Goal: Task Accomplishment & Management: Complete application form

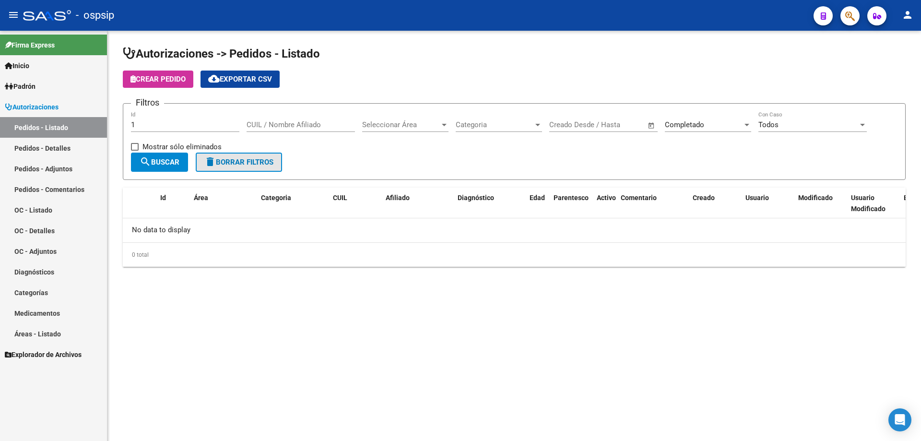
click at [227, 163] on span "delete Borrar Filtros" at bounding box center [238, 162] width 69 height 9
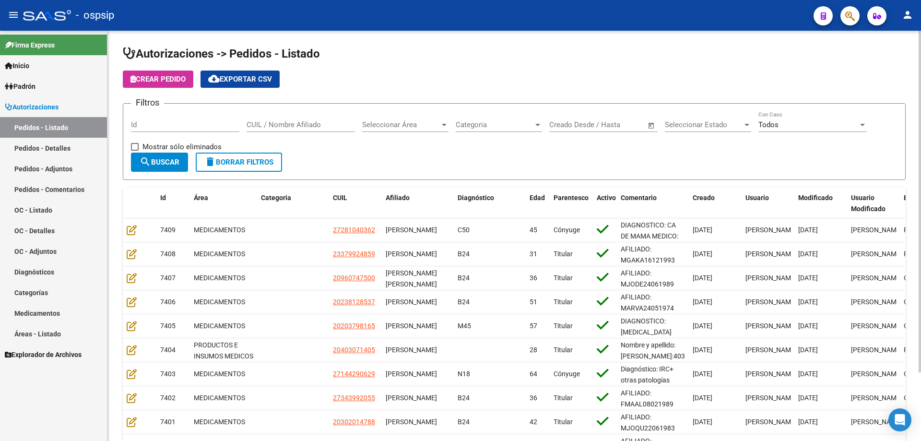
click at [611, 119] on div "Fecha inicio – Fecha fin Creado Desde / Hasta" at bounding box center [597, 121] width 97 height 21
click at [691, 118] on div "Seleccionar Estado Seleccionar Estado" at bounding box center [708, 121] width 86 height 21
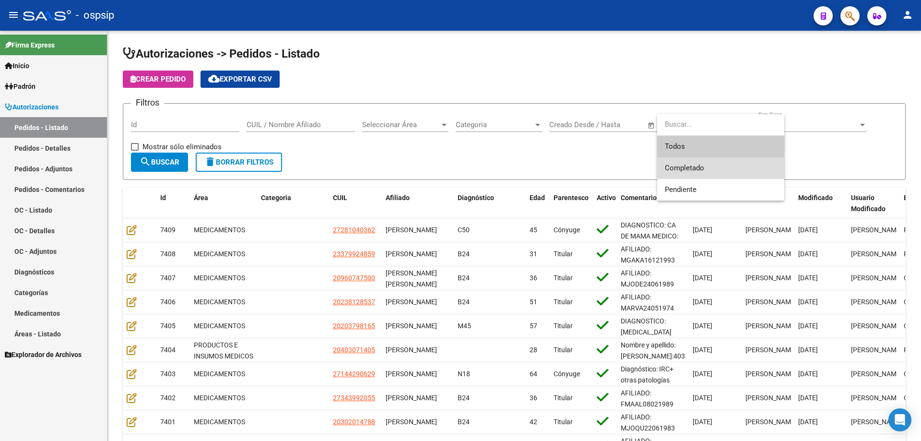
click at [700, 161] on span "Completado" at bounding box center [721, 168] width 112 height 22
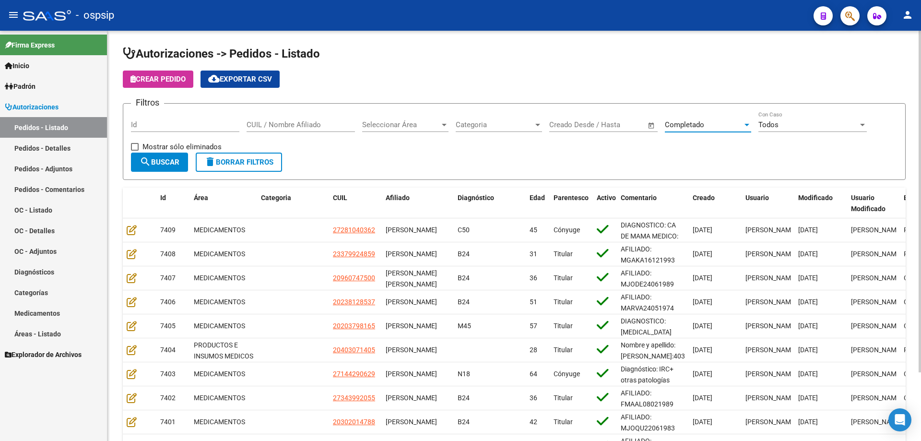
click at [153, 167] on button "search Buscar" at bounding box center [159, 162] width 57 height 19
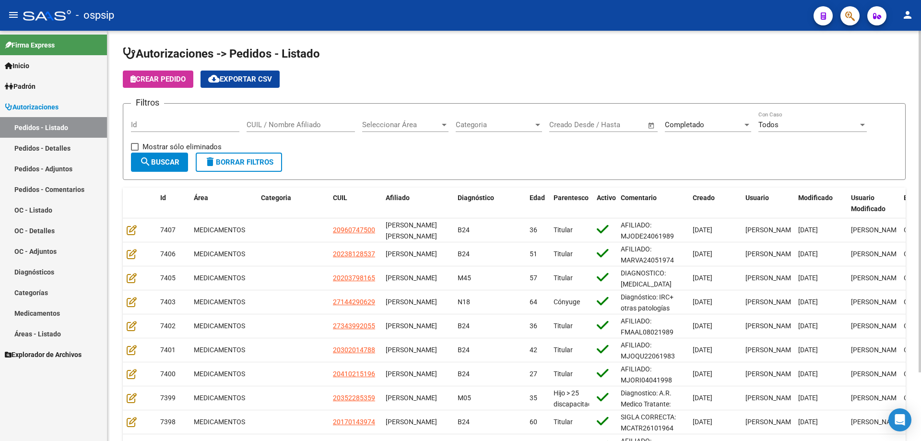
click at [158, 177] on form "Filtros Id CUIL / Nombre Afiliado Seleccionar Área Seleccionar Área Categoria C…" at bounding box center [514, 141] width 783 height 77
click at [163, 173] on form "Filtros Id CUIL / Nombre Afiliado Seleccionar Área Seleccionar Área Categoria C…" at bounding box center [514, 141] width 783 height 77
click at [156, 164] on span "search Buscar" at bounding box center [160, 162] width 40 height 9
click at [215, 76] on mat-icon "cloud_download" at bounding box center [214, 79] width 12 height 12
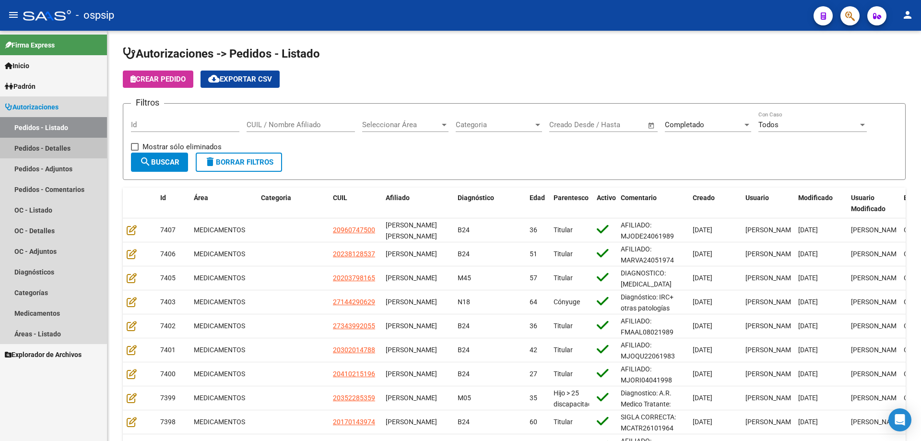
click at [30, 144] on link "Pedidos - Detalles" at bounding box center [53, 148] width 107 height 21
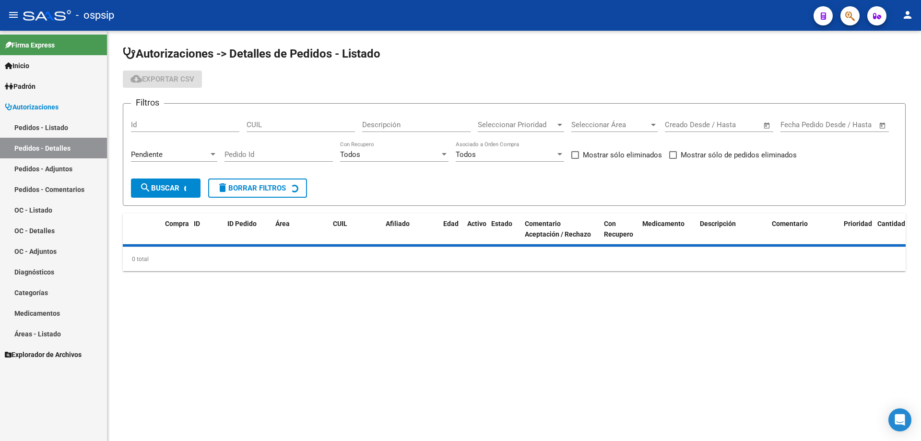
click at [188, 153] on div "Pendiente" at bounding box center [170, 154] width 78 height 9
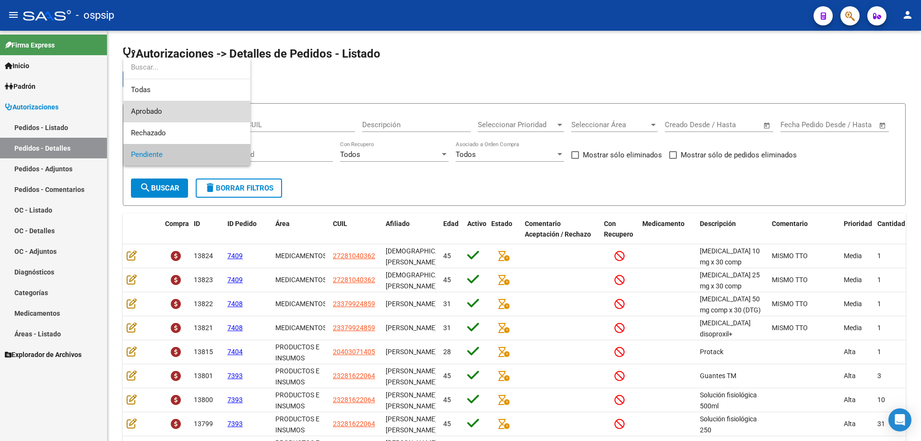
click at [178, 111] on span "Aprobado" at bounding box center [187, 112] width 112 height 22
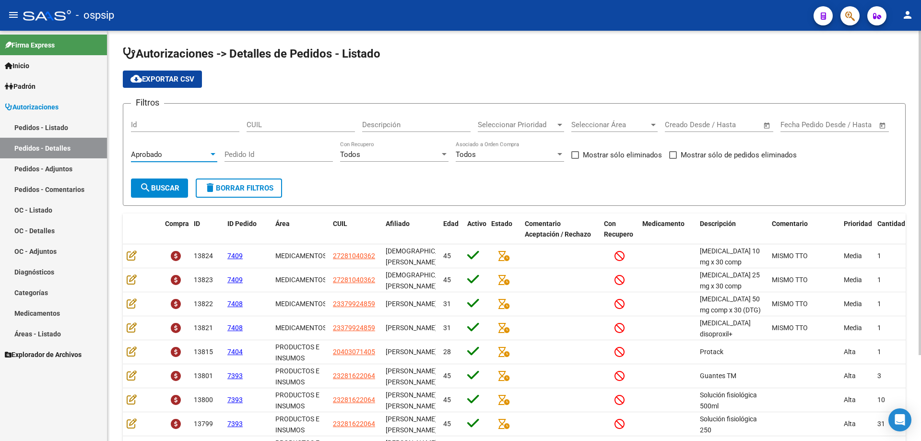
click at [158, 186] on span "search Buscar" at bounding box center [160, 188] width 40 height 9
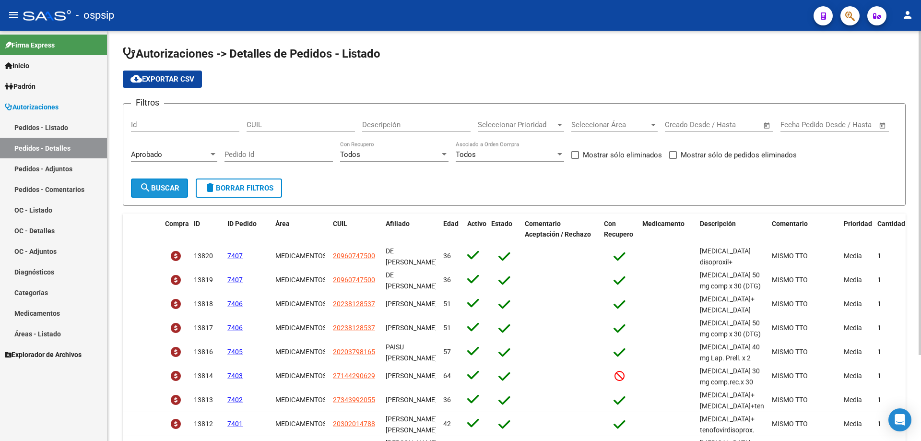
click at [158, 186] on span "search Buscar" at bounding box center [160, 188] width 40 height 9
click at [170, 81] on span "cloud_download Exportar CSV" at bounding box center [162, 79] width 64 height 9
click at [65, 122] on link "Pedidos - Listado" at bounding box center [53, 127] width 107 height 21
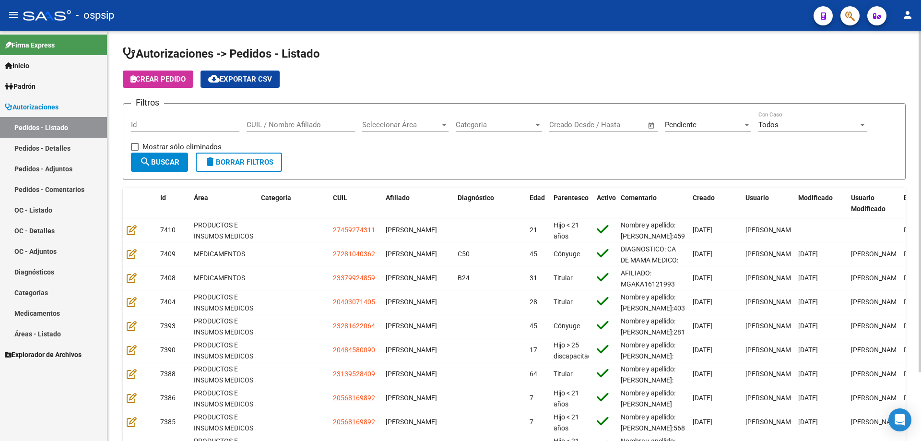
click at [712, 130] on div "Pendiente Seleccionar Estado" at bounding box center [708, 121] width 86 height 21
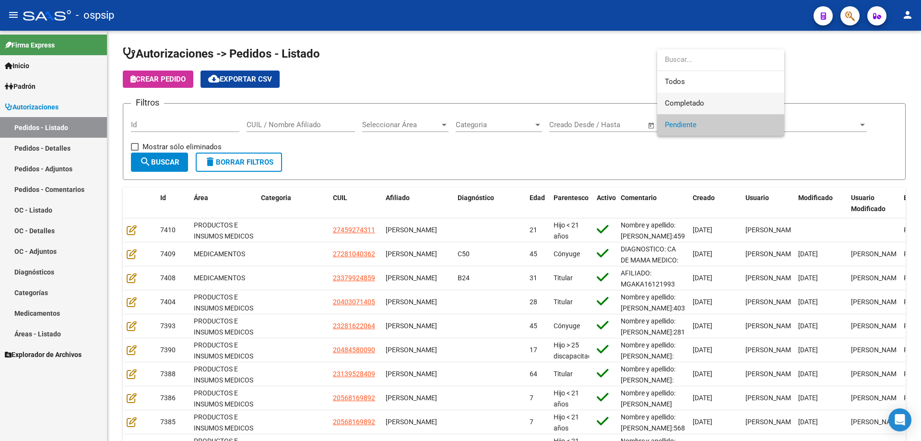
click at [705, 105] on span "Completado" at bounding box center [721, 104] width 112 height 22
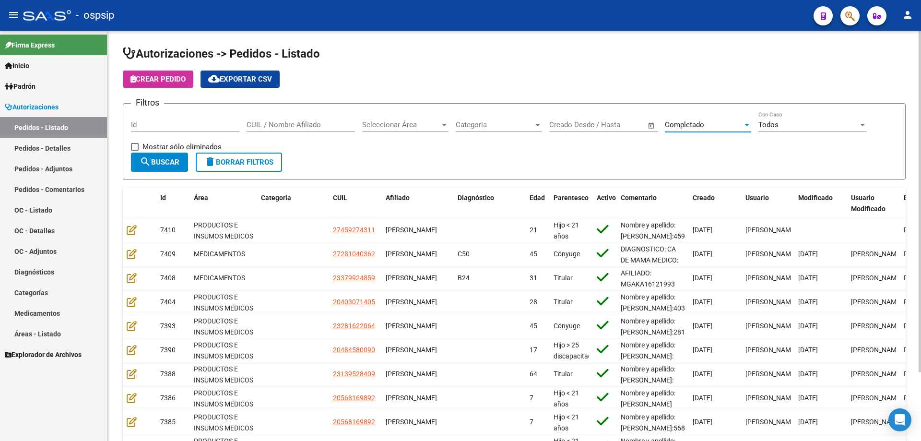
click at [152, 158] on span "search Buscar" at bounding box center [160, 162] width 40 height 9
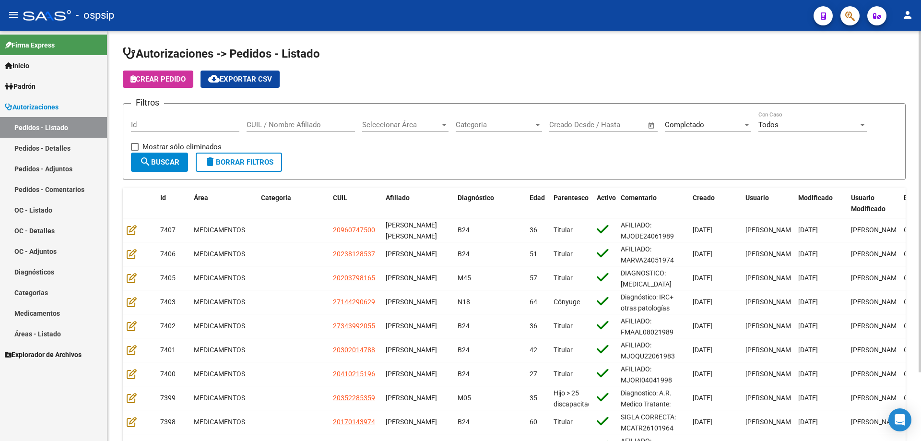
click at [143, 130] on div "Id" at bounding box center [185, 121] width 108 height 21
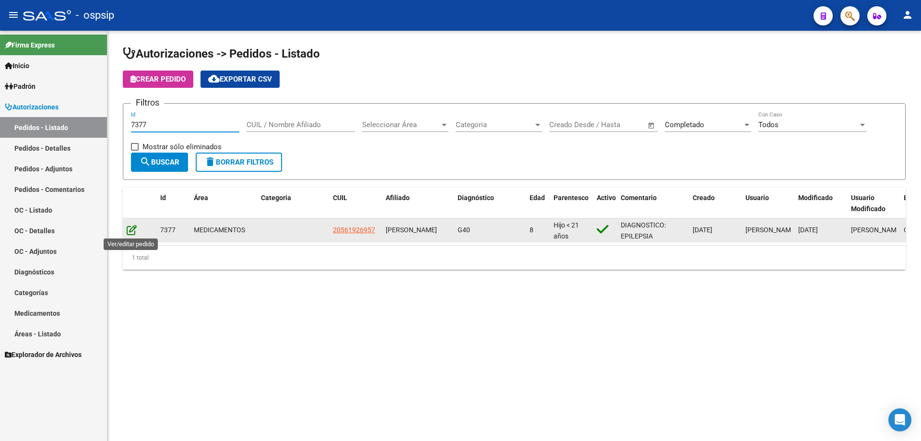
type input "7377"
click at [135, 227] on icon at bounding box center [132, 229] width 10 height 11
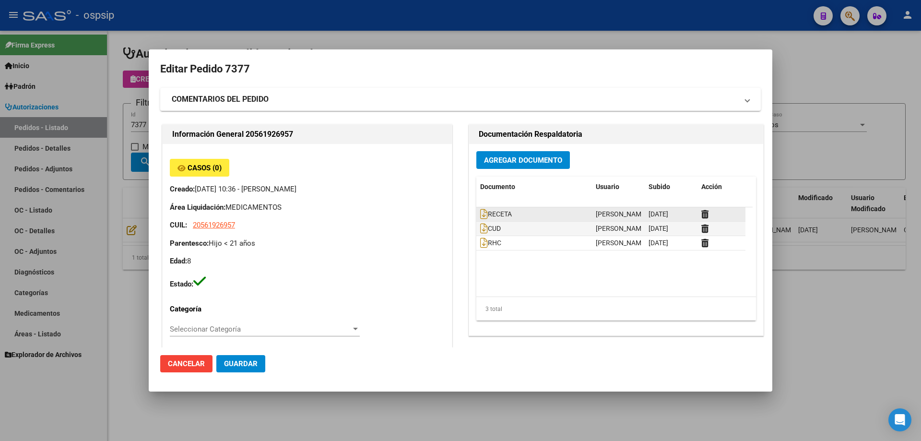
type input "[GEOGRAPHIC_DATA], [PERSON_NAME], [PERSON_NAME] 319"
click at [481, 213] on icon at bounding box center [484, 214] width 8 height 11
click at [491, 153] on button "Agregar Documento" at bounding box center [523, 160] width 94 height 18
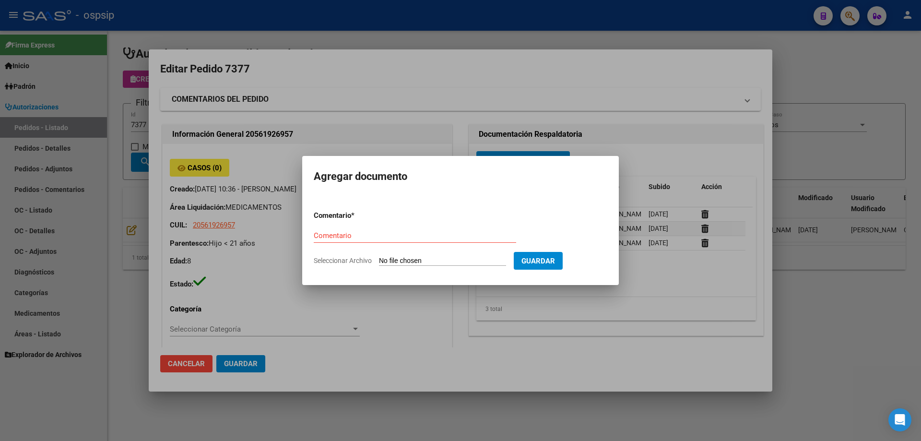
type input "C:\fakepath\Seguimiento_de_Compras - 2025 (8).pdf"
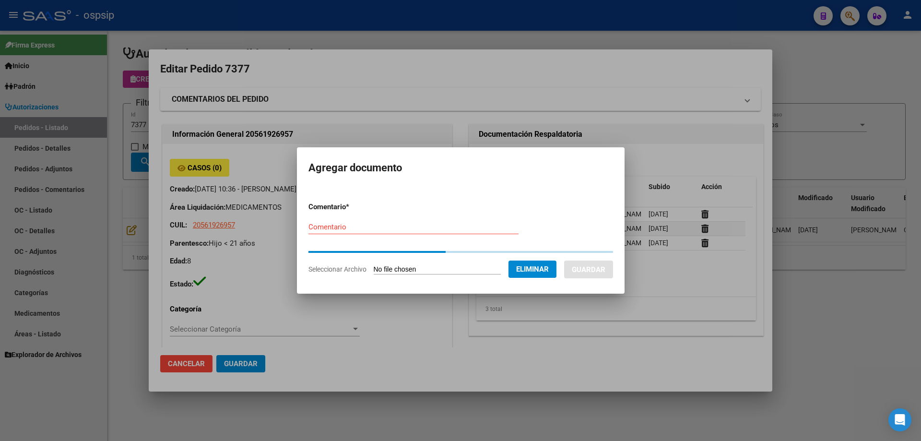
click at [374, 230] on input "Comentario" at bounding box center [413, 227] width 210 height 9
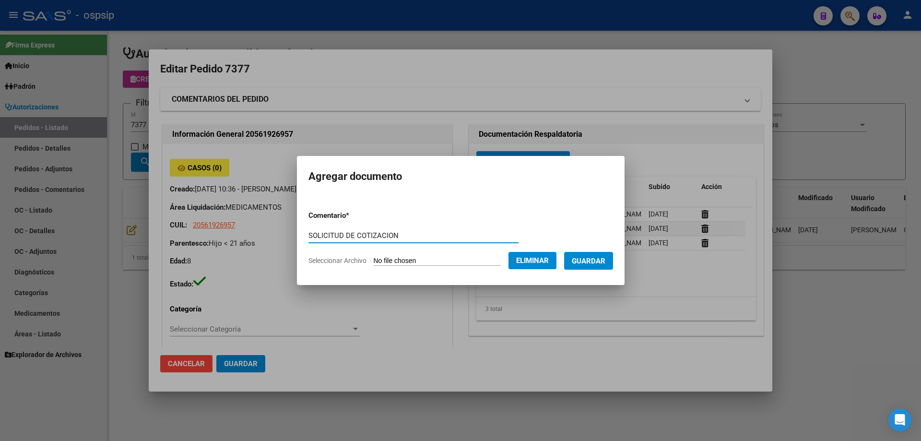
drag, startPoint x: 394, startPoint y: 237, endPoint x: 286, endPoint y: 249, distance: 109.0
click at [286, 249] on div "Editar Pedido 7377 COMENTARIOS DEL PEDIDO Escriba su comentario aquí. Enviar co…" at bounding box center [460, 220] width 921 height 441
type input "SOLICITUD DE COTIZACION"
click at [601, 265] on span "Guardar" at bounding box center [589, 261] width 34 height 9
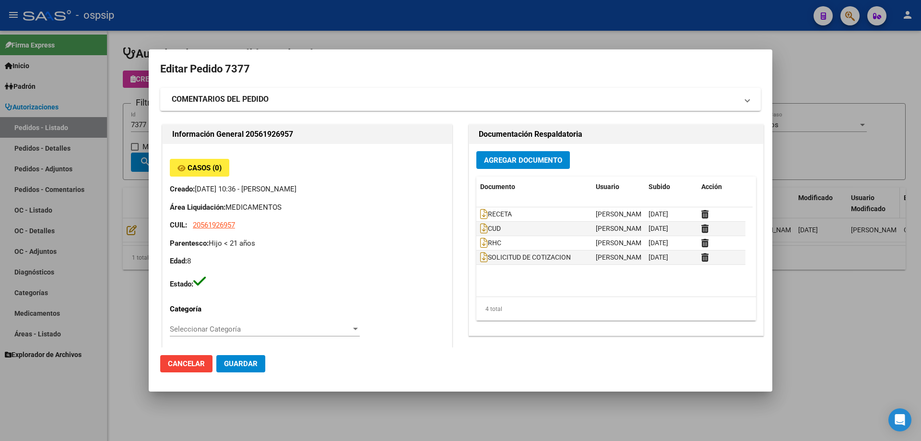
click at [884, 207] on div at bounding box center [460, 220] width 921 height 441
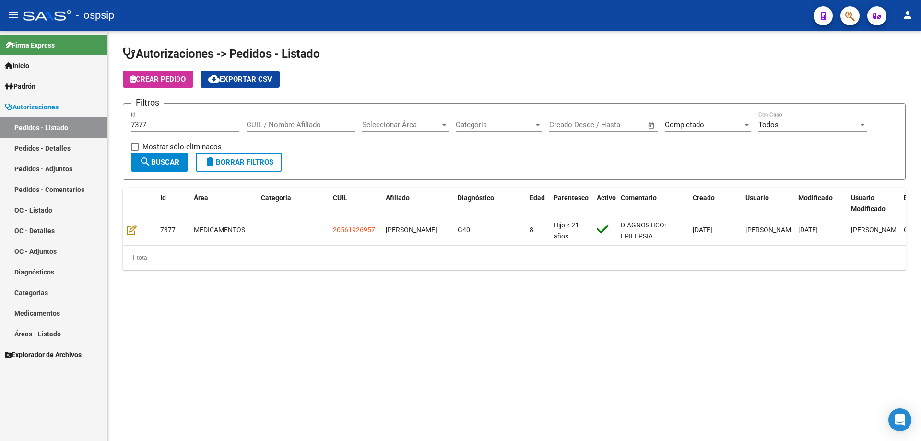
click at [160, 118] on div "7377 Id" at bounding box center [185, 121] width 108 height 21
type input "7378"
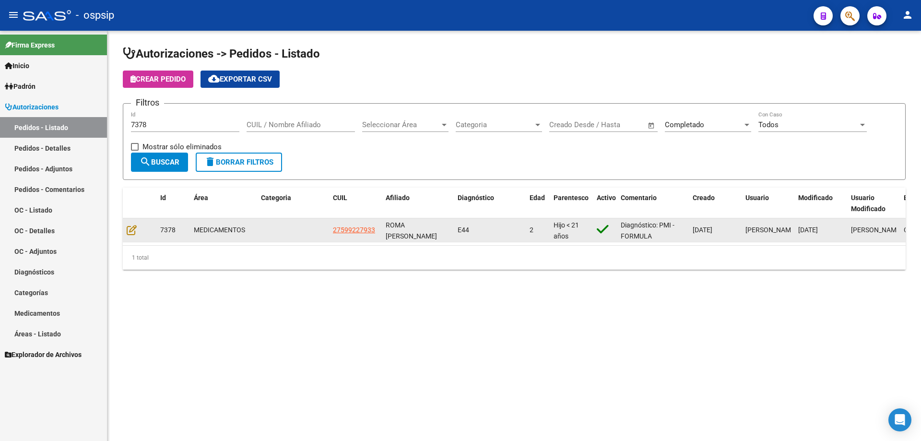
click at [136, 235] on div at bounding box center [140, 229] width 26 height 11
click at [133, 231] on icon at bounding box center [132, 229] width 10 height 11
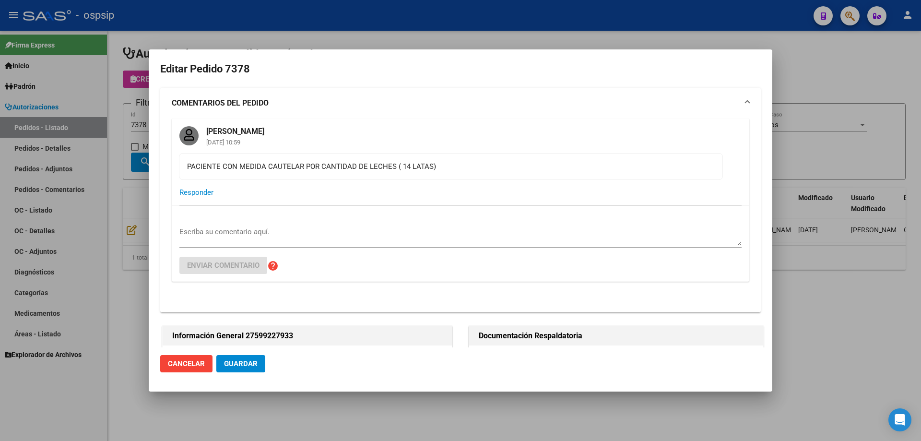
type input "Capital Federal, CABA, BOLIVAR 1234"
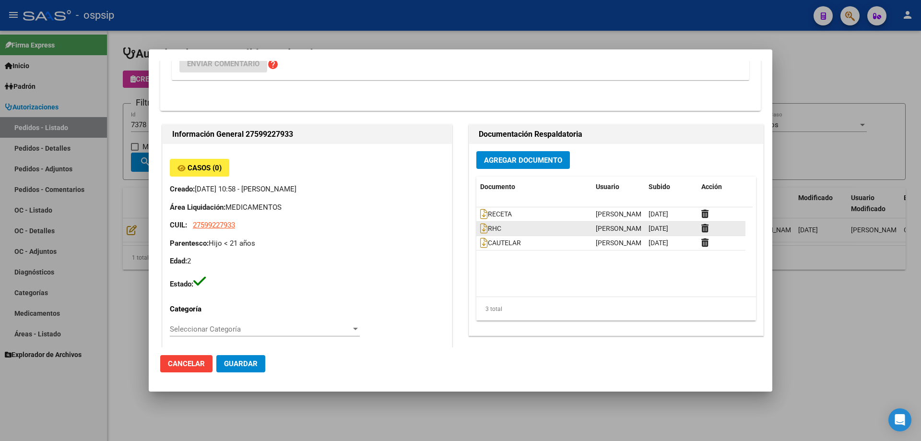
scroll to position [192, 0]
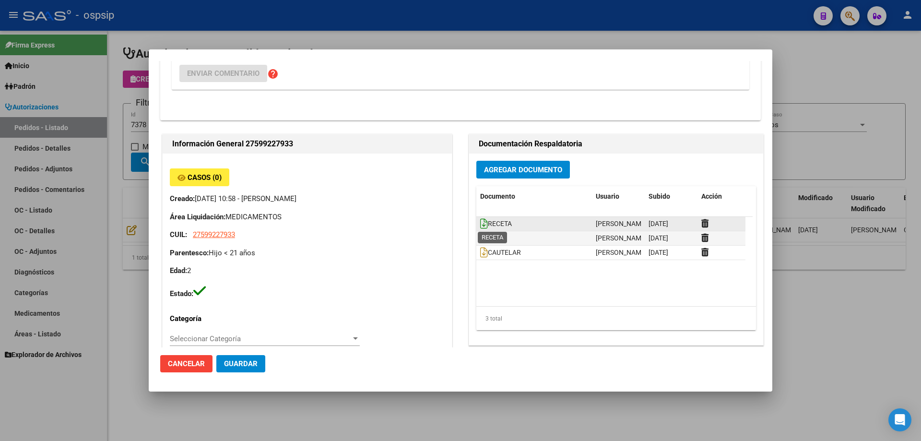
click at [480, 221] on icon at bounding box center [484, 223] width 8 height 11
click at [503, 165] on span "Agregar Documento" at bounding box center [523, 169] width 78 height 9
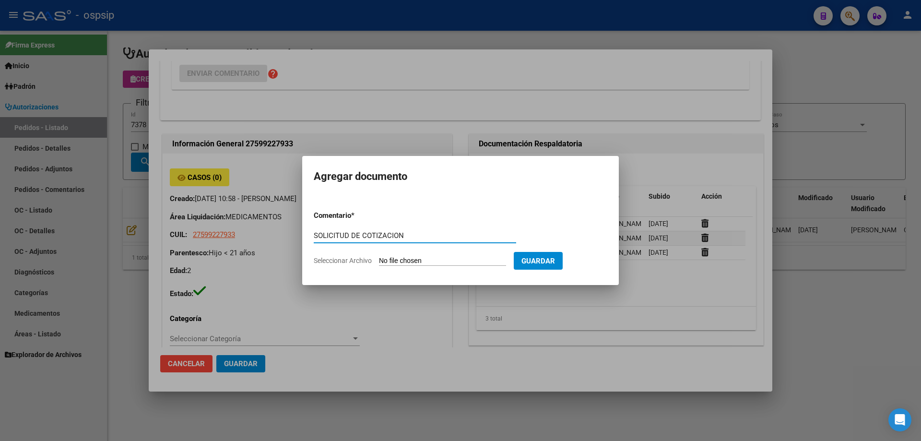
type input "SOLICITUD DE COTIZACION"
drag, startPoint x: 439, startPoint y: 232, endPoint x: 243, endPoint y: 223, distance: 196.9
click at [243, 223] on div "Editar Pedido 7378 COMENTARIOS DEL PEDIDO [PERSON_NAME] [DATE] 10:59 PACIENTE C…" at bounding box center [460, 220] width 921 height 441
type input "C:\fakepath\Seguimiento_de_Compras - 2025 (8).pdf"
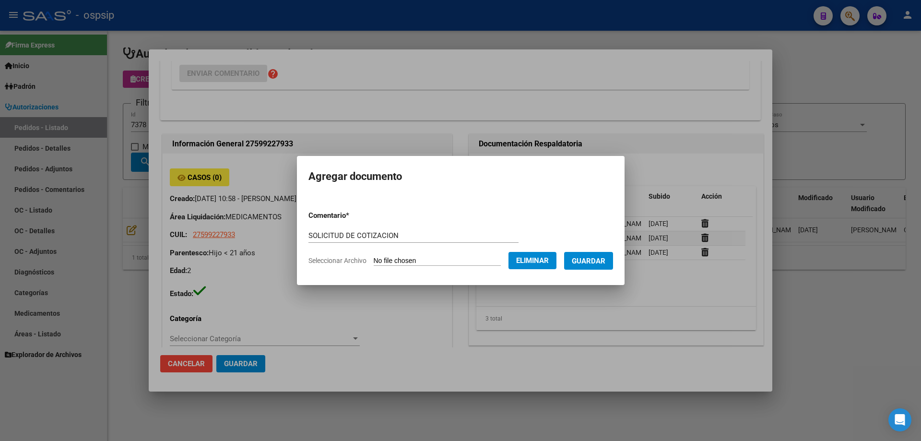
drag, startPoint x: 465, startPoint y: 232, endPoint x: 450, endPoint y: 232, distance: 14.4
click at [465, 232] on input "SOLICITUD DE COTIZACION" at bounding box center [413, 235] width 210 height 9
drag, startPoint x: 411, startPoint y: 231, endPoint x: 209, endPoint y: 226, distance: 201.5
click at [209, 226] on div "Editar Pedido 7378 COMENTARIOS DEL PEDIDO [PERSON_NAME] [DATE] 10:59 PACIENTE C…" at bounding box center [460, 220] width 921 height 441
click at [602, 262] on span "Guardar" at bounding box center [589, 261] width 34 height 9
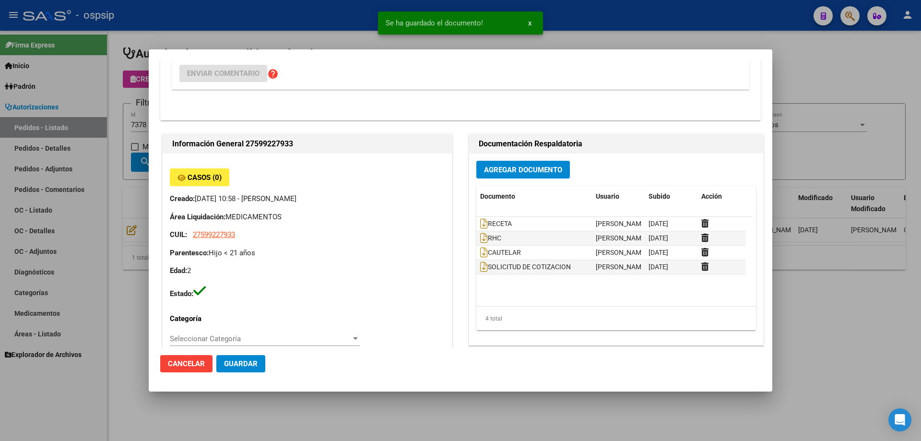
click at [133, 111] on div at bounding box center [460, 220] width 921 height 441
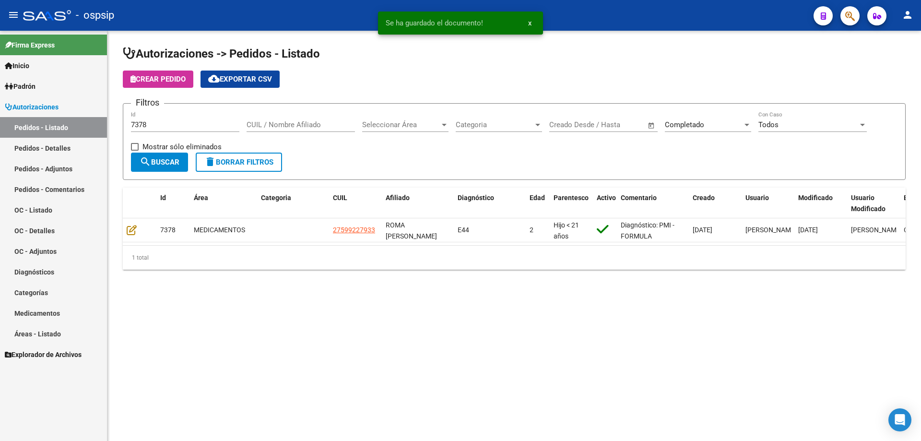
click at [153, 122] on input "7378" at bounding box center [185, 124] width 108 height 9
type input "7379"
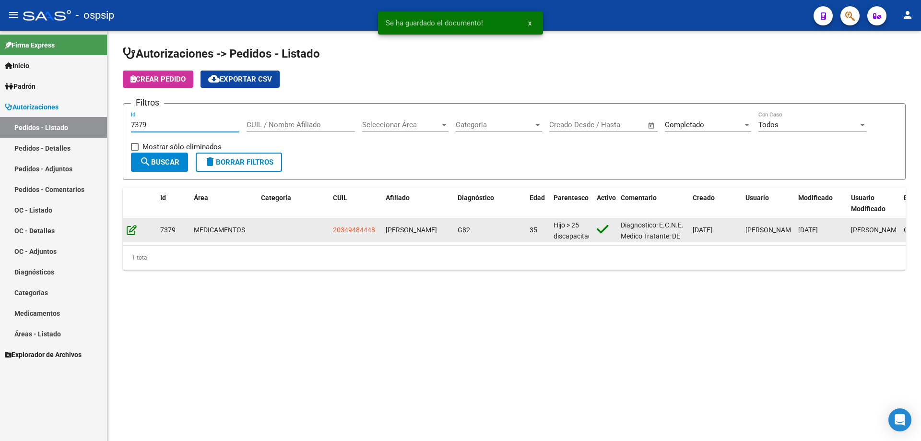
click at [132, 227] on icon at bounding box center [132, 229] width 10 height 11
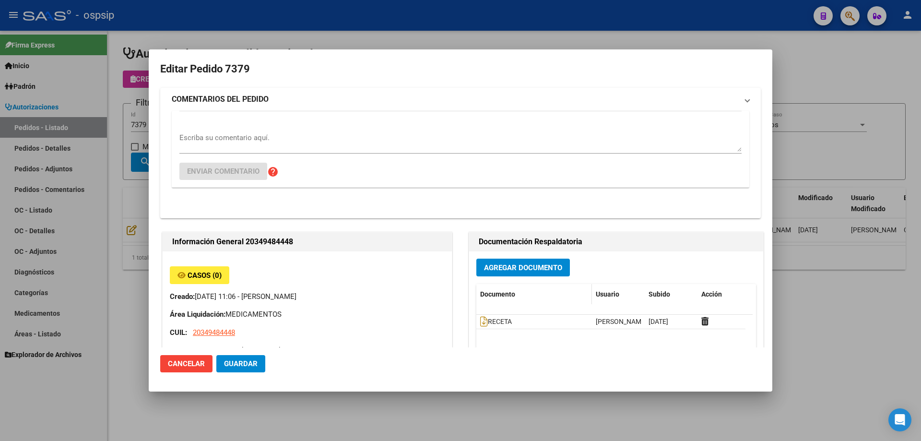
type input "[GEOGRAPHIC_DATA], LIBERTAD, CHASCOMUS 1377"
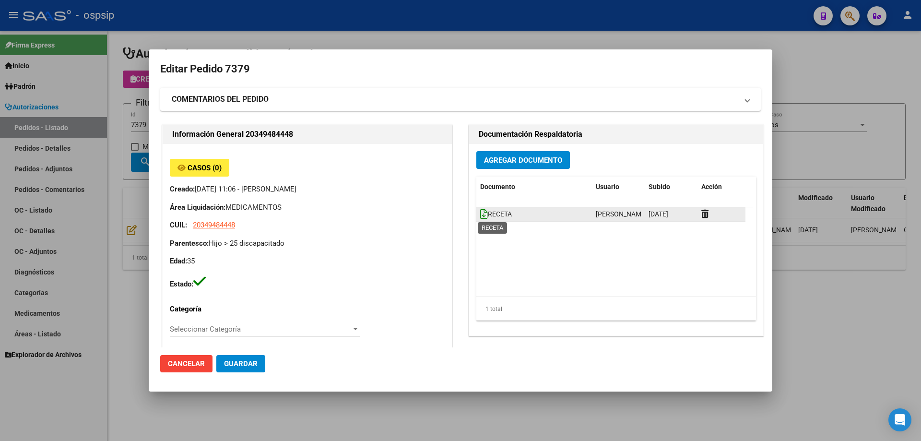
click at [481, 214] on icon at bounding box center [484, 214] width 8 height 11
click at [538, 158] on span "Agregar Documento" at bounding box center [523, 160] width 78 height 9
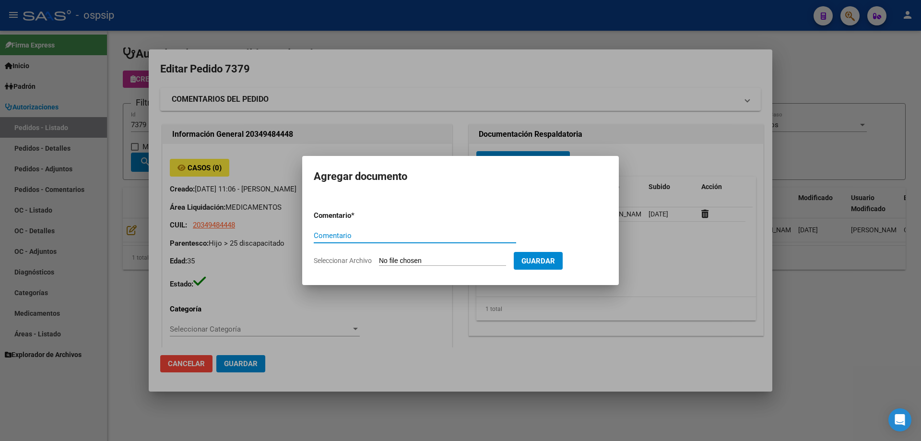
paste input "SOLICITUD DE COTIZACION"
type input "SOLICITUD DE COTIZACION"
drag, startPoint x: 403, startPoint y: 236, endPoint x: 253, endPoint y: 233, distance: 150.2
click at [253, 233] on div "Editar Pedido 7379 COMENTARIOS DEL PEDIDO Escriba su comentario aquí. Enviar co…" at bounding box center [460, 220] width 921 height 441
type input "C:\fakepath\Seguimiento_de_Compras - 2025 (8).pdf"
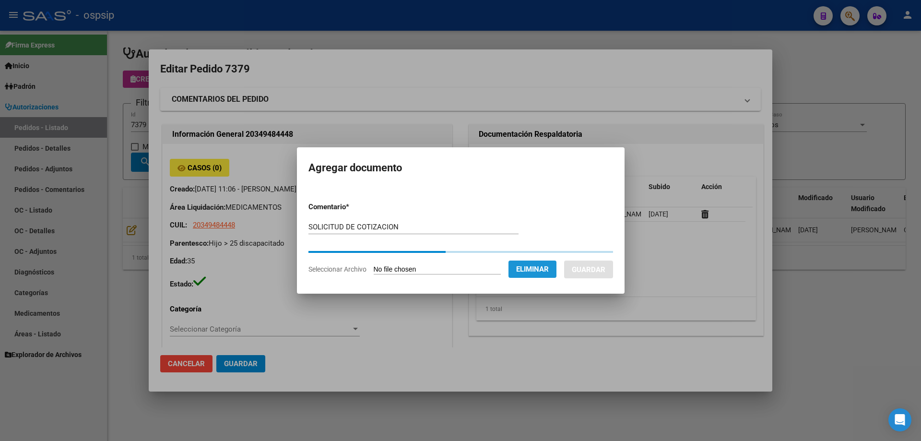
click at [548, 265] on span "Eliminar" at bounding box center [532, 269] width 33 height 9
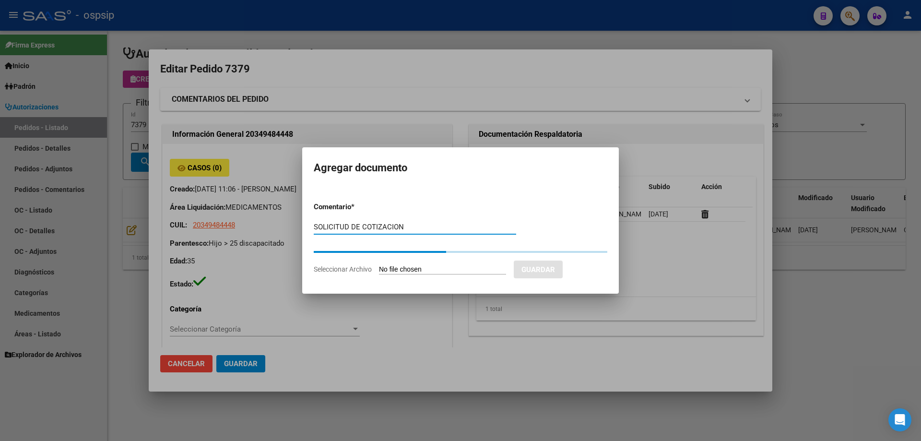
drag, startPoint x: 396, startPoint y: 229, endPoint x: 384, endPoint y: 228, distance: 11.5
click at [395, 229] on input "SOLICITUD DE COTIZACION" at bounding box center [415, 227] width 202 height 9
click at [235, 227] on div at bounding box center [460, 220] width 921 height 441
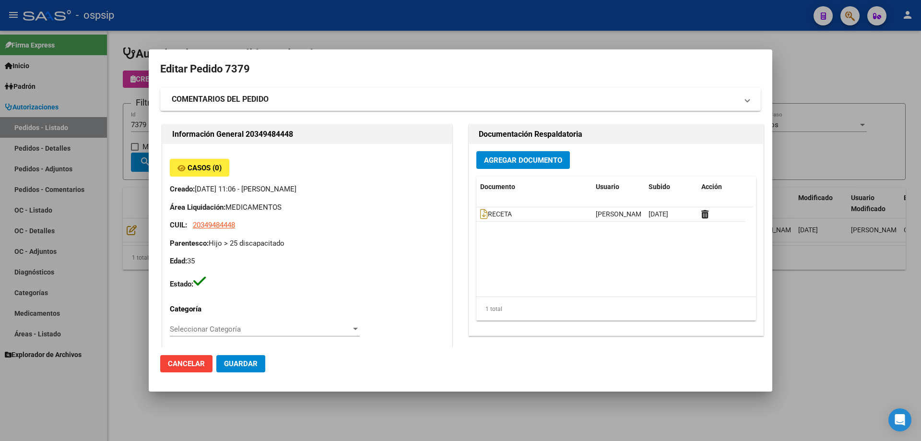
click at [510, 160] on span "Agregar Documento" at bounding box center [523, 160] width 78 height 9
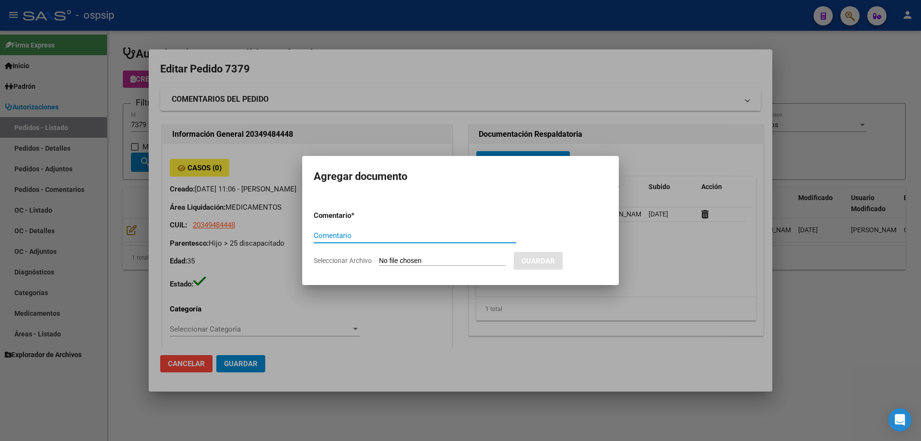
paste input "SOLICITUD DE COTIZACION"
type input "SOLICITUD DE COTIZACION"
type input "C:\fakepath\Seguimiento_de_Compras - 2025 (8).pdf"
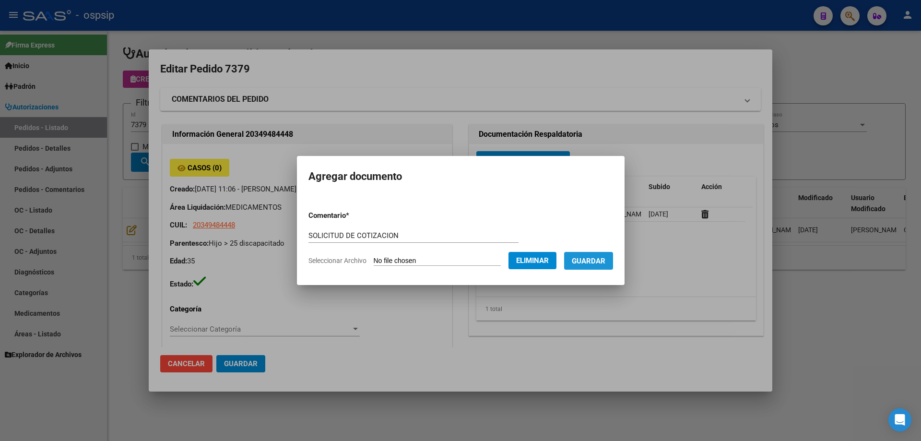
click at [605, 258] on span "Guardar" at bounding box center [589, 261] width 34 height 9
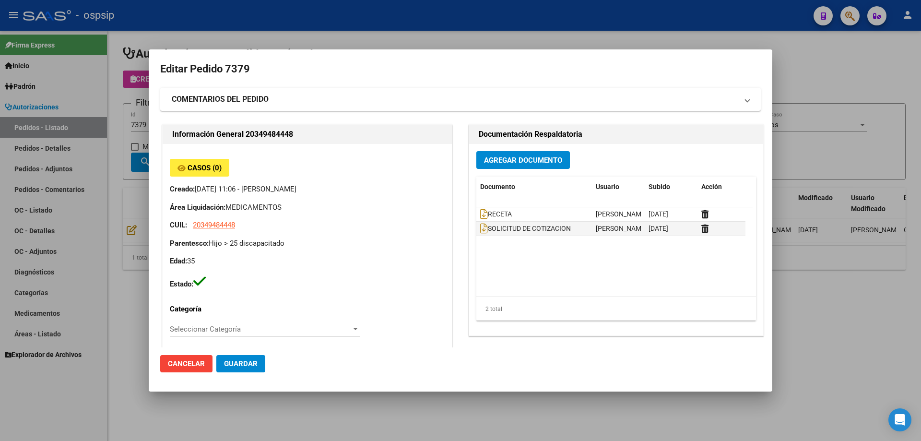
click at [104, 322] on div at bounding box center [460, 220] width 921 height 441
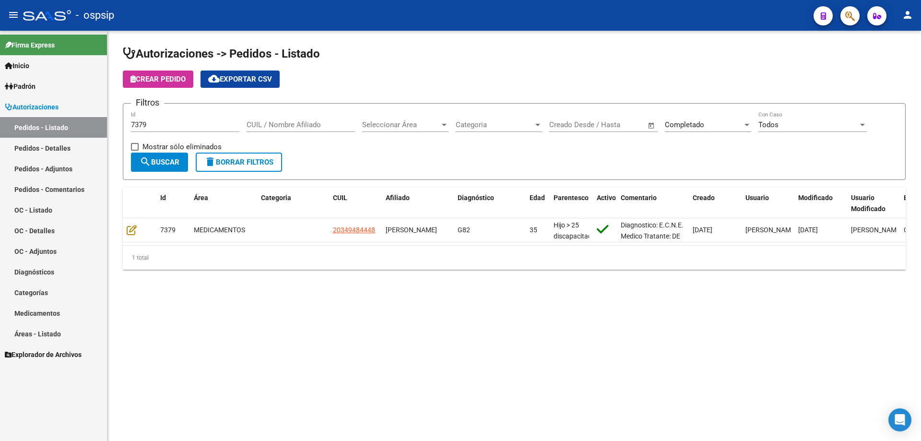
click at [147, 118] on div "7379 Id" at bounding box center [185, 121] width 108 height 21
click at [158, 119] on div "7379 Id" at bounding box center [185, 121] width 108 height 21
type input "7381"
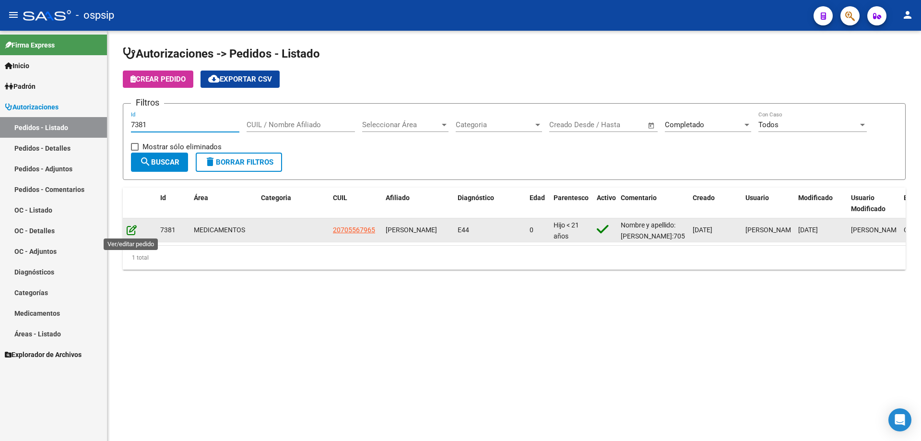
click at [135, 232] on icon at bounding box center [132, 229] width 10 height 11
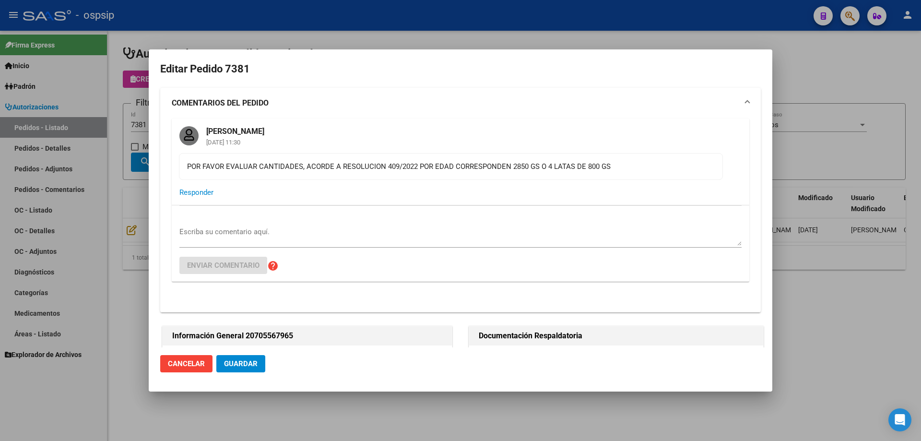
type input "[GEOGRAPHIC_DATA], TEMPERLEY, QUILMES 2634"
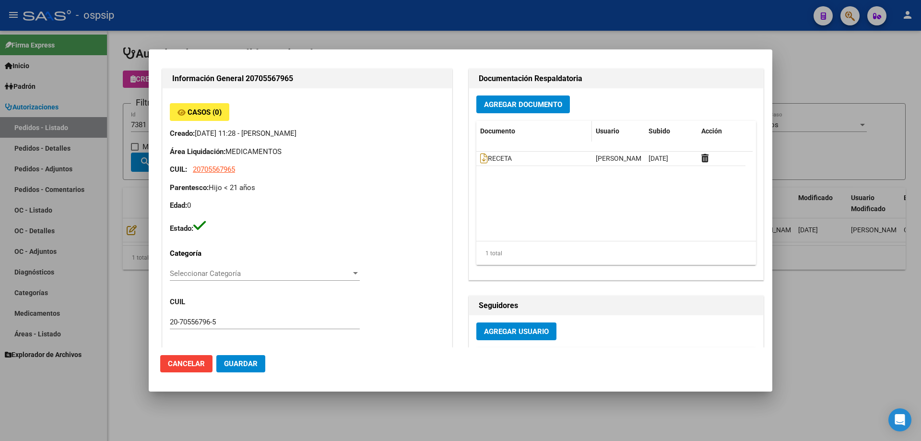
scroll to position [249, 0]
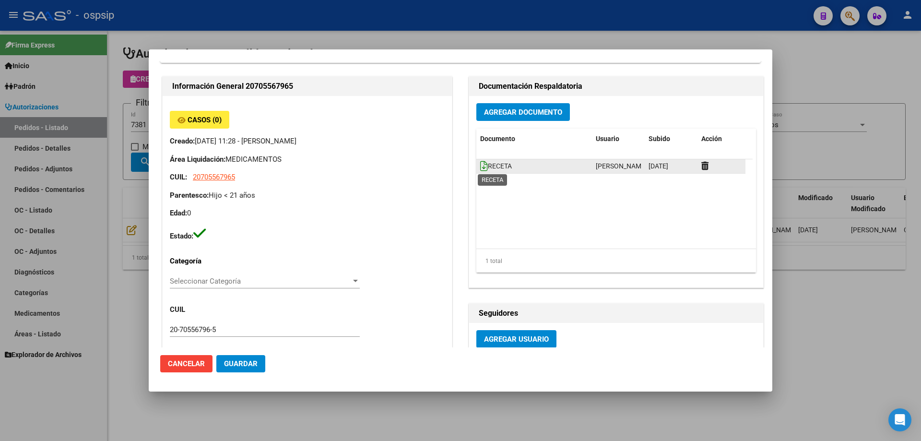
click at [480, 161] on icon at bounding box center [484, 166] width 8 height 11
click at [490, 119] on button "Agregar Documento" at bounding box center [523, 112] width 94 height 18
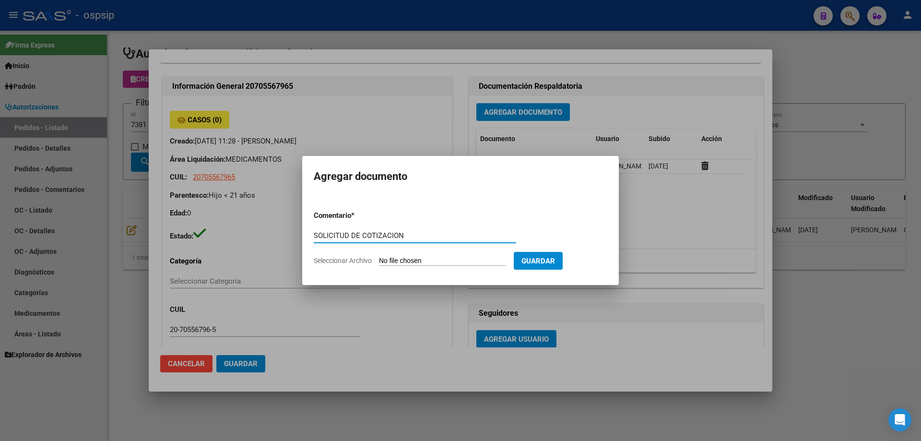
type input "SOLICITUD DE COTIZACION"
type input "C:\fakepath\Seguimiento_de_Compras - 2025 (8).pdf"
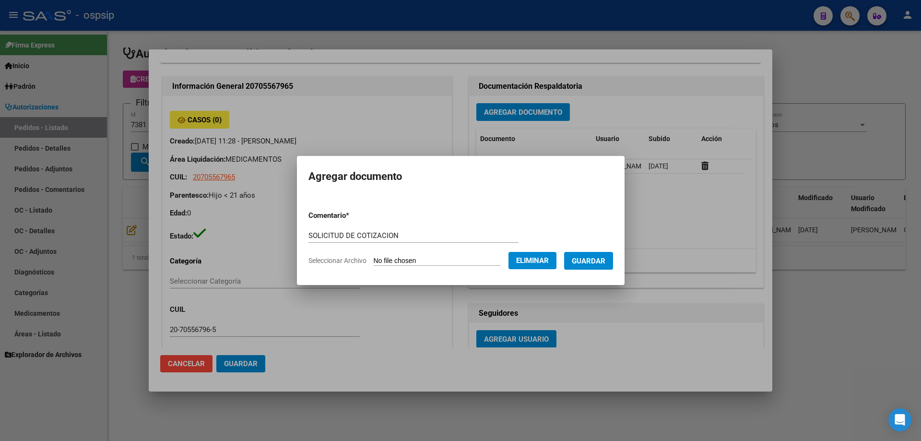
click at [603, 253] on button "Guardar" at bounding box center [588, 261] width 49 height 18
